Goal: Transaction & Acquisition: Purchase product/service

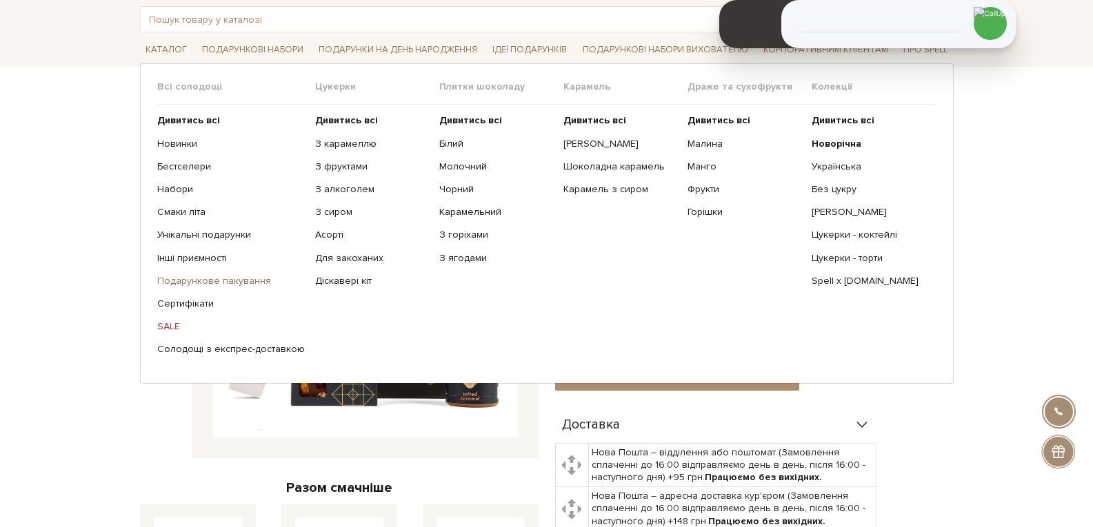
click at [247, 280] on link "Подарункове пакування" at bounding box center [231, 281] width 148 height 12
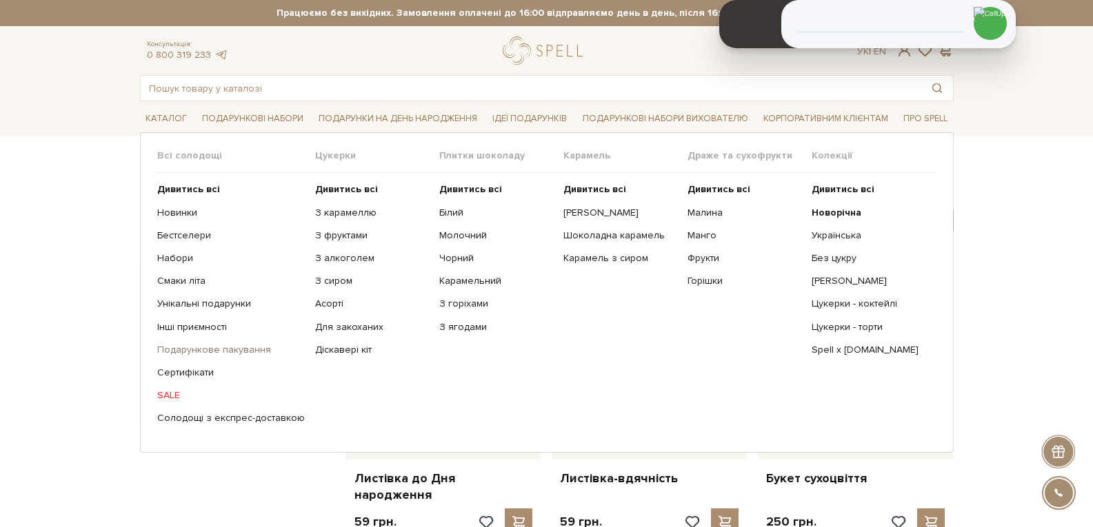
click at [207, 345] on link "Подарункове пакування" at bounding box center [231, 350] width 148 height 12
click at [196, 329] on link "Інші приємності" at bounding box center [231, 327] width 148 height 12
click at [208, 327] on link "Інші приємності" at bounding box center [231, 327] width 148 height 12
click at [201, 328] on link "Інші приємності" at bounding box center [231, 327] width 148 height 12
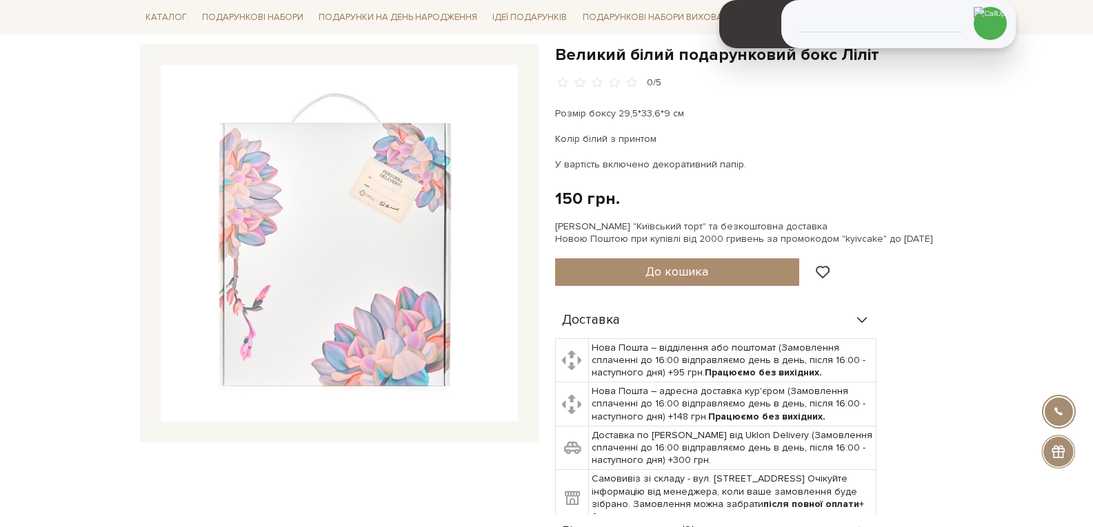
scroll to position [69, 0]
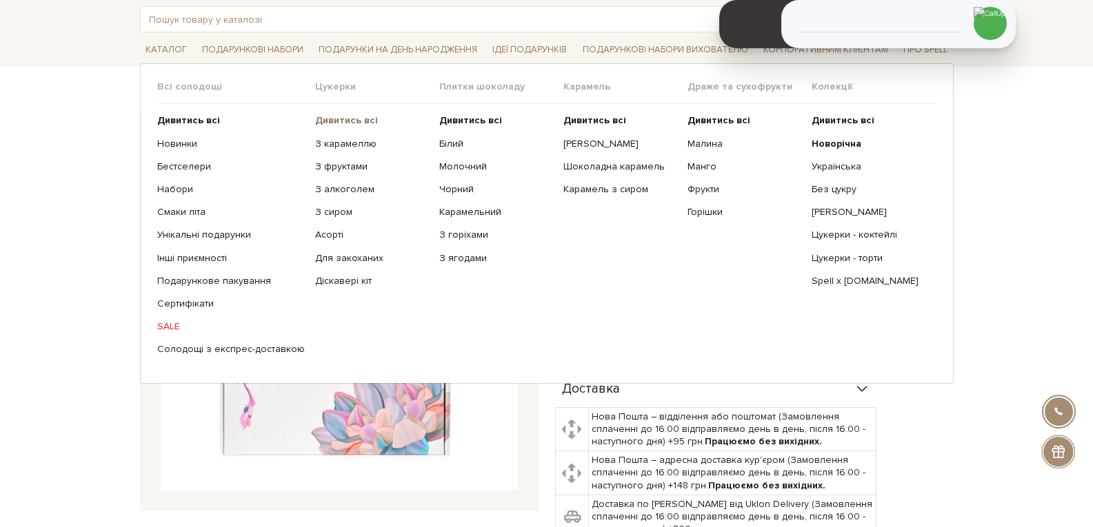
click at [347, 123] on b "Дивитись всі" at bounding box center [346, 120] width 63 height 12
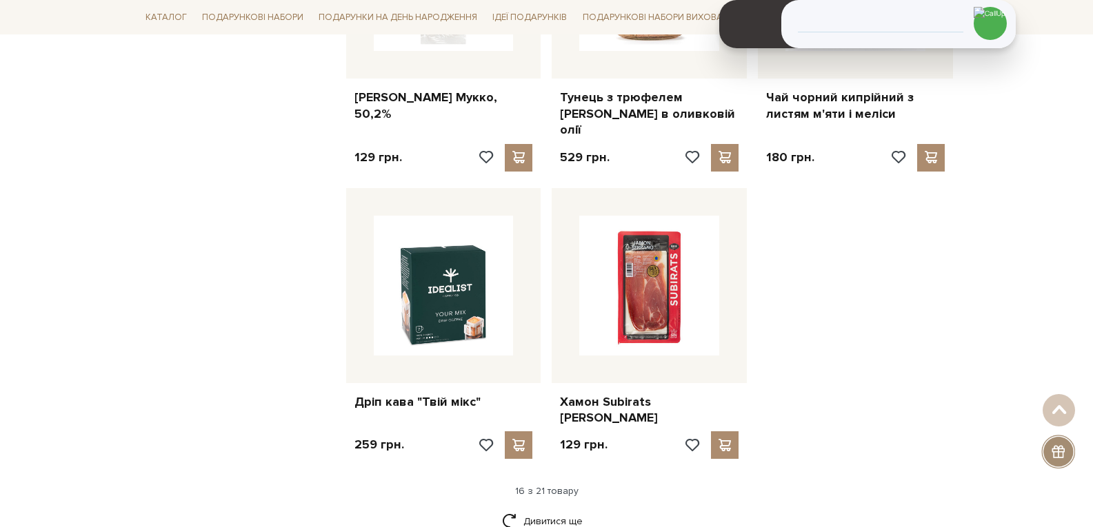
scroll to position [1655, 0]
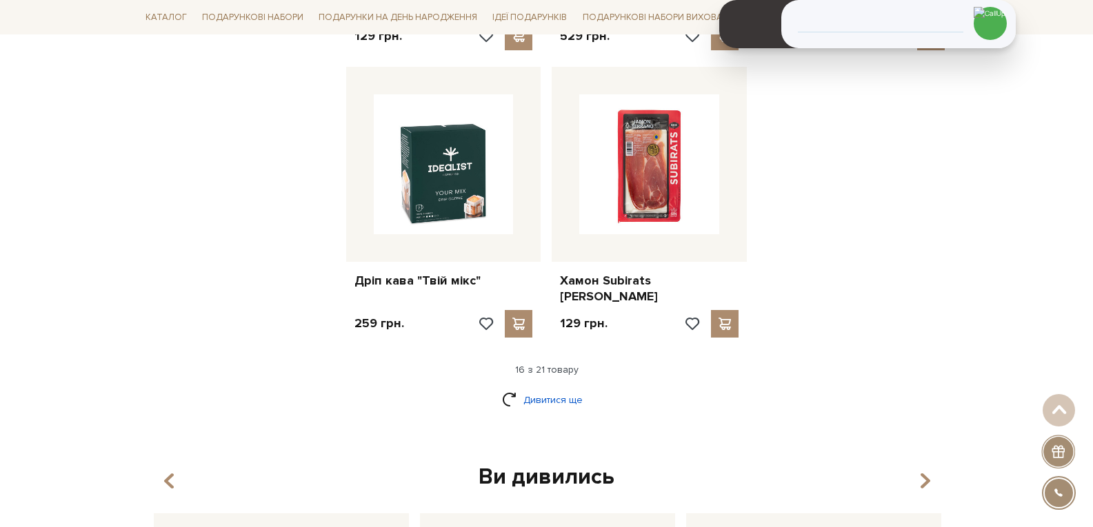
click at [571, 388] on link "Дивитися ще" at bounding box center [547, 400] width 90 height 24
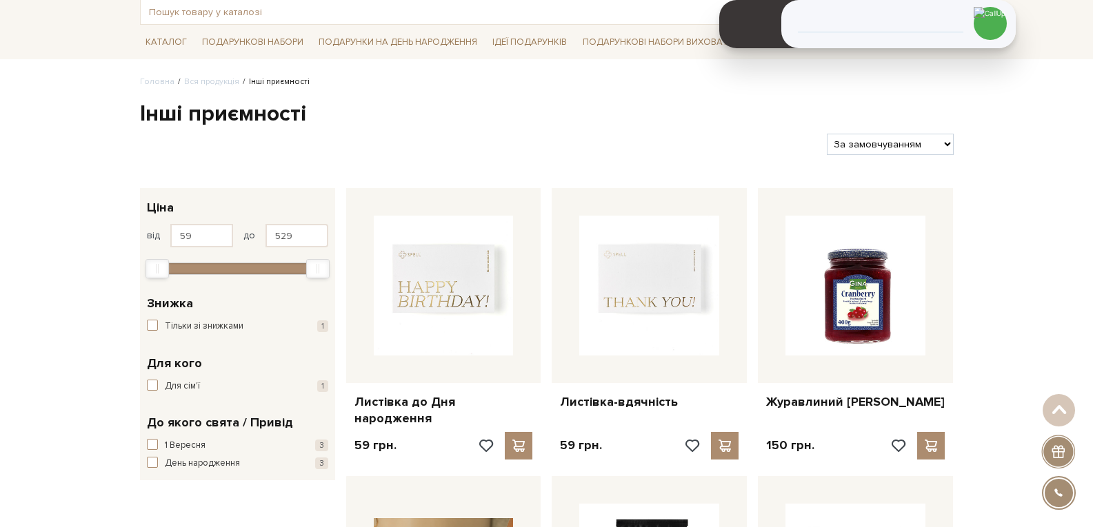
scroll to position [0, 0]
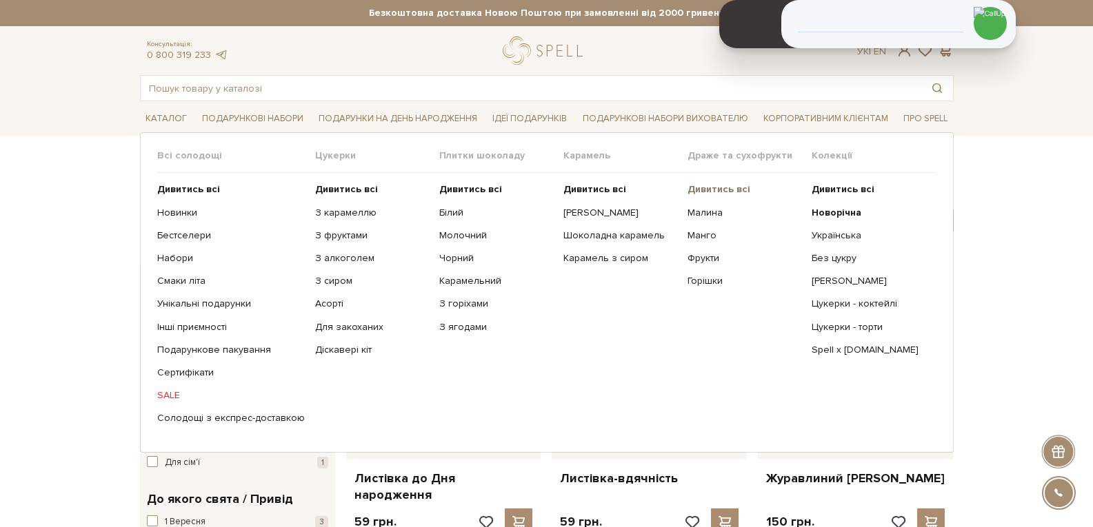
click at [703, 191] on b "Дивитись всі" at bounding box center [718, 189] width 63 height 12
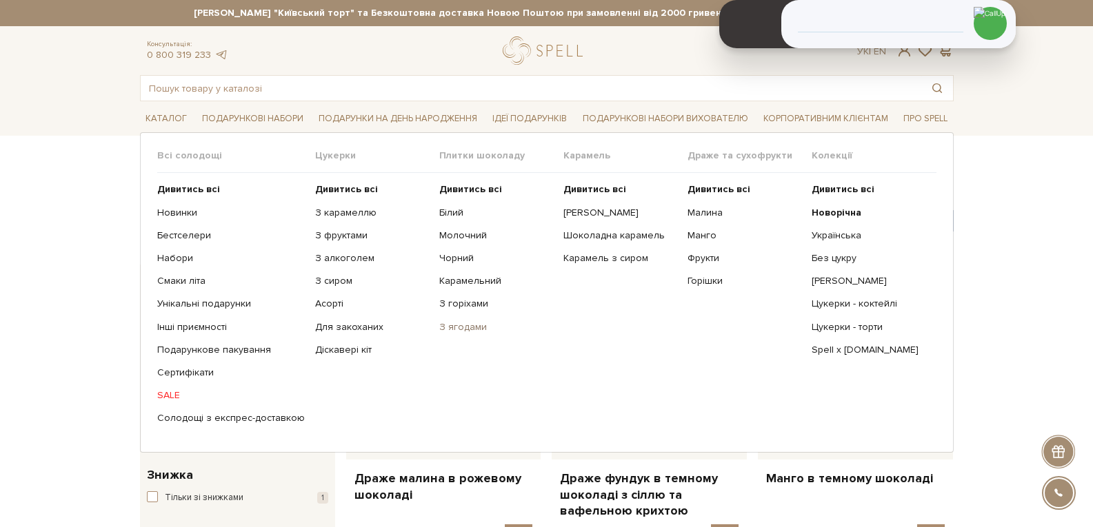
click at [461, 328] on link "З ягодами" at bounding box center [496, 327] width 114 height 12
click at [462, 184] on b "Дивитись всі" at bounding box center [470, 189] width 63 height 12
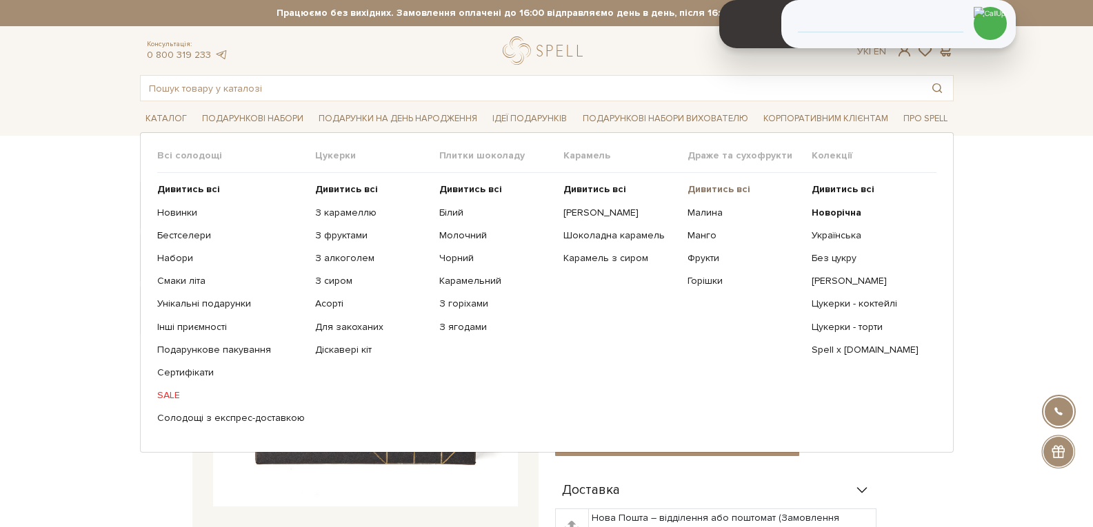
click at [711, 187] on b "Дивитись всі" at bounding box center [718, 189] width 63 height 12
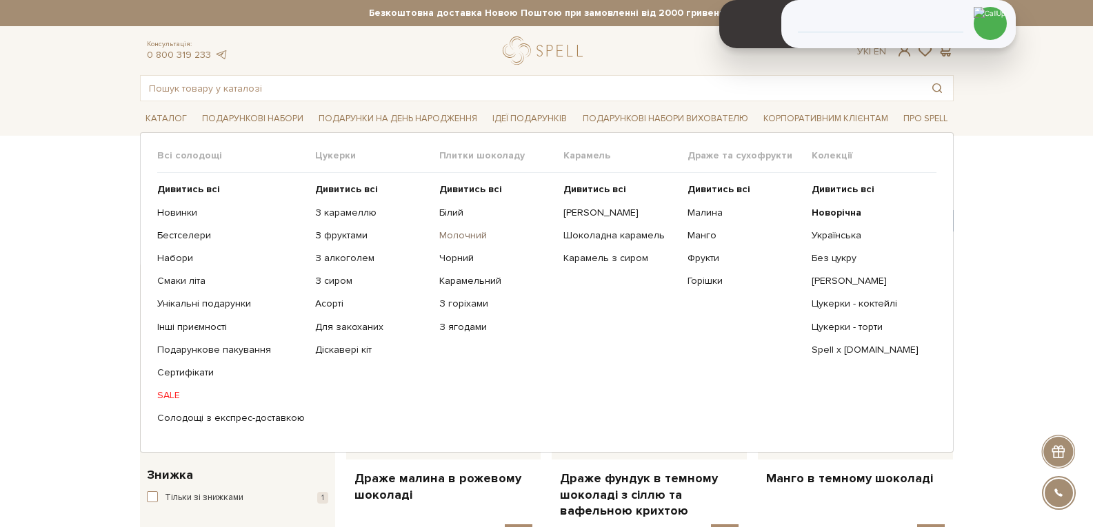
click at [439, 236] on link "Молочний" at bounding box center [496, 236] width 114 height 12
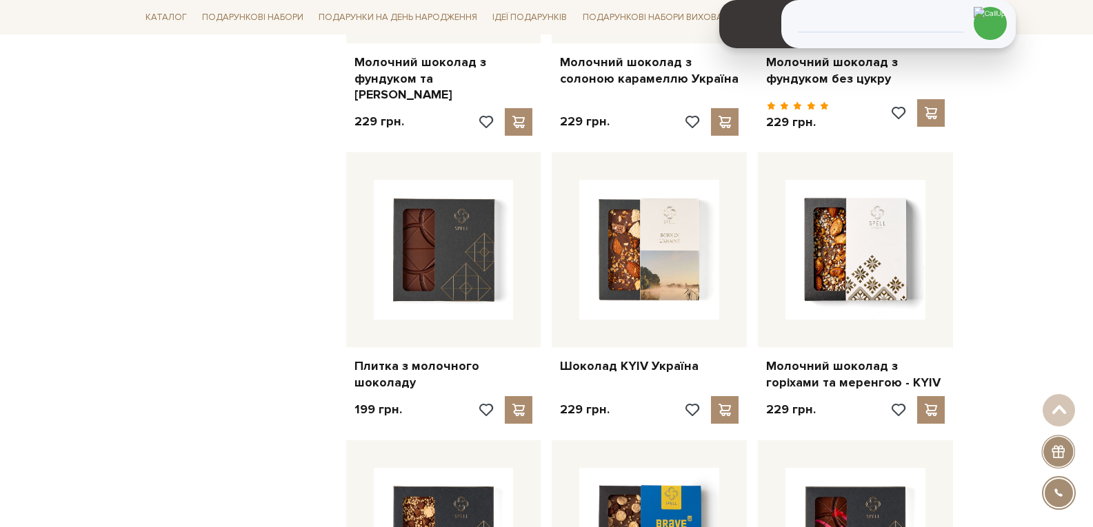
scroll to position [1310, 0]
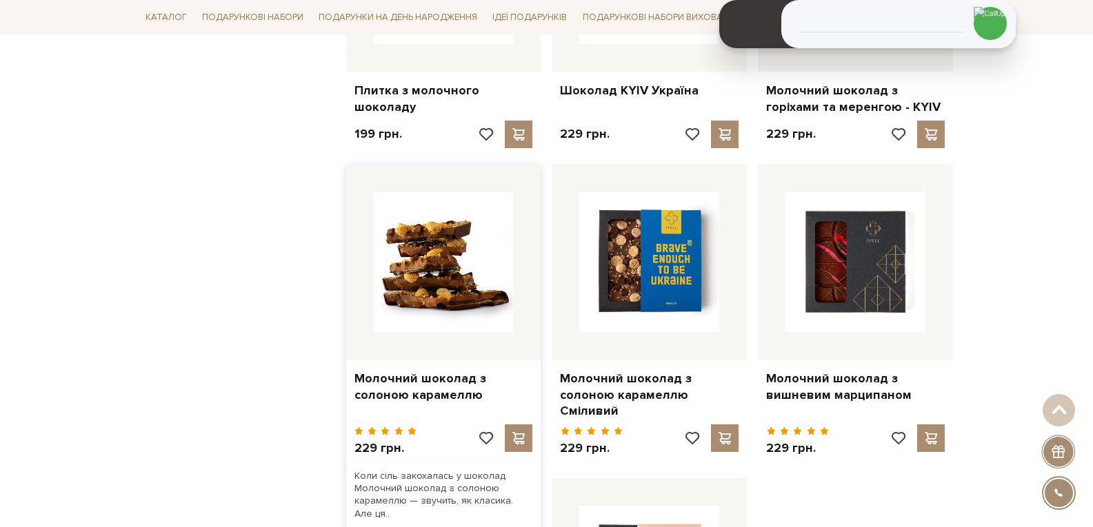
click at [438, 262] on img at bounding box center [444, 262] width 140 height 140
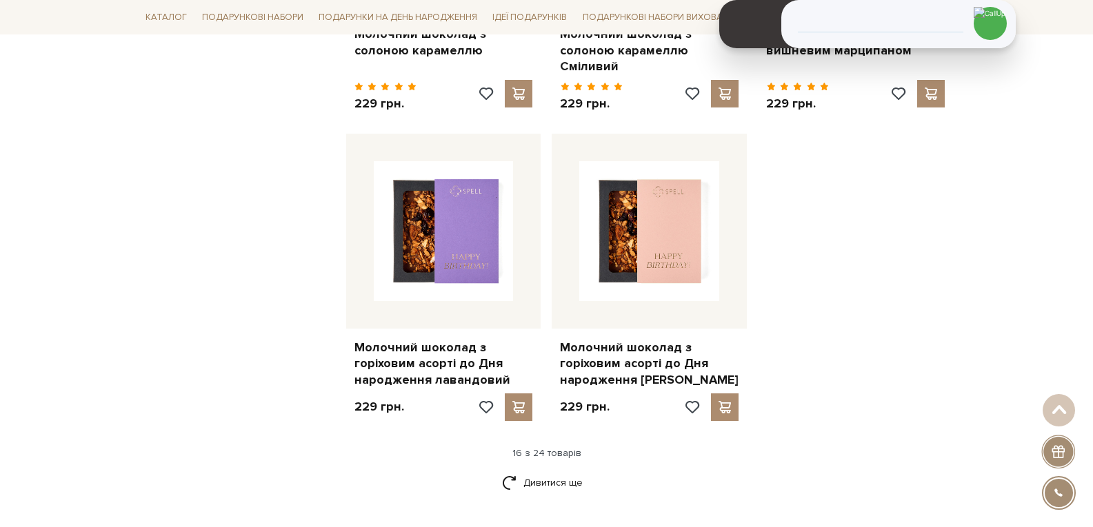
scroll to position [1792, 0]
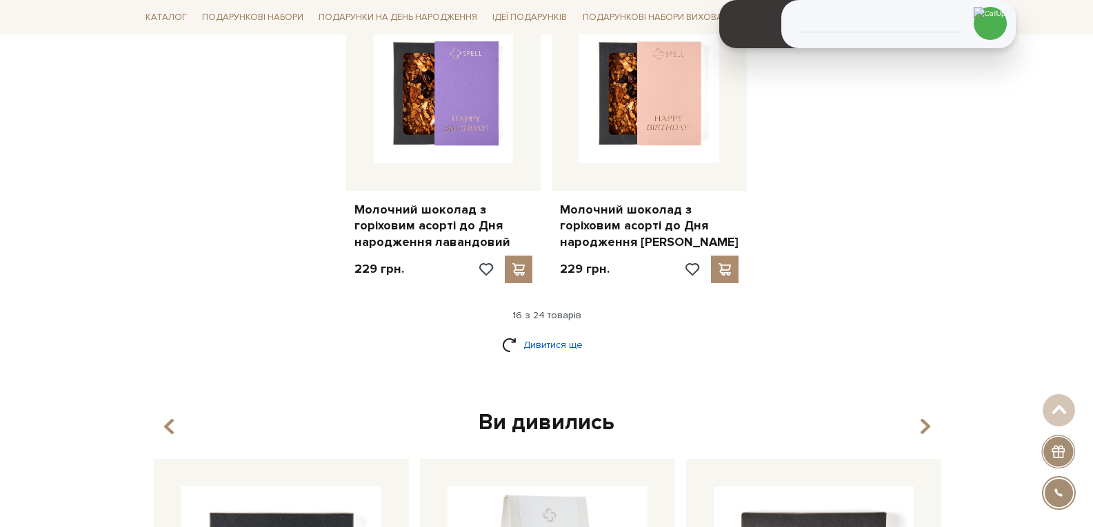
click at [532, 339] on link "Дивитися ще" at bounding box center [547, 345] width 90 height 24
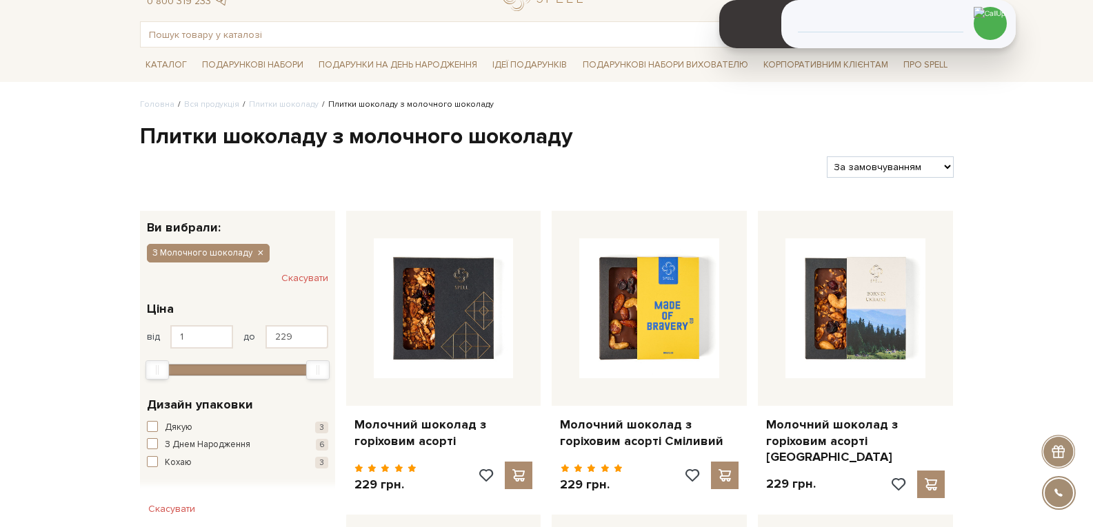
scroll to position [69, 0]
